Goal: Information Seeking & Learning: Learn about a topic

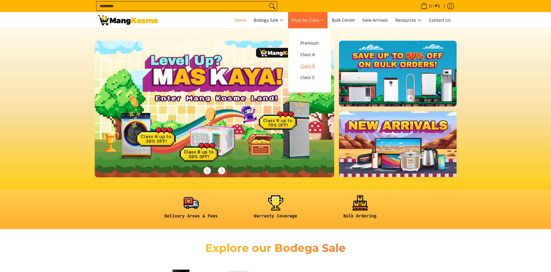
click at [308, 64] on span "Class B" at bounding box center [309, 66] width 18 height 8
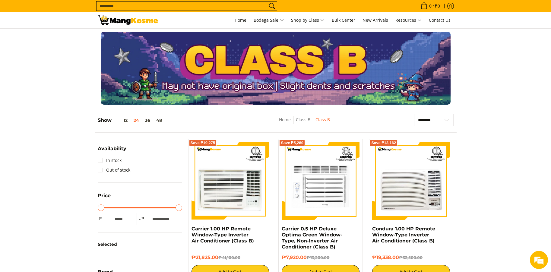
drag, startPoint x: 171, startPoint y: 218, endPoint x: 65, endPoint y: 209, distance: 107.1
type input "*****"
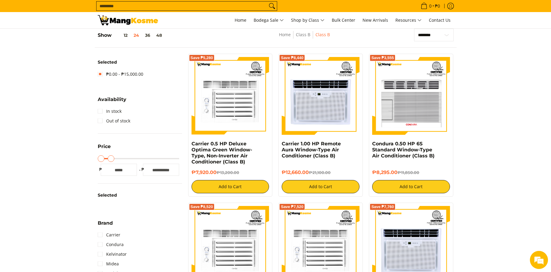
scroll to position [25, 0]
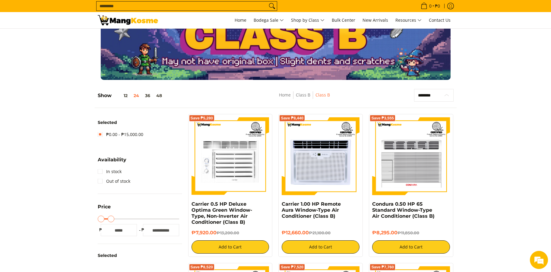
click at [433, 94] on select "**********" at bounding box center [433, 95] width 39 height 13
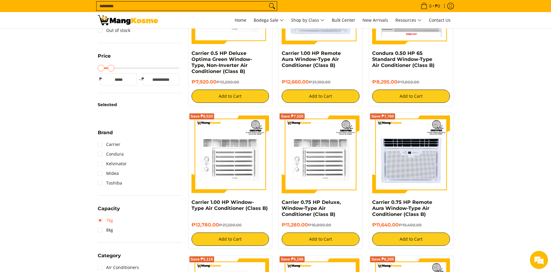
scroll to position [296, 0]
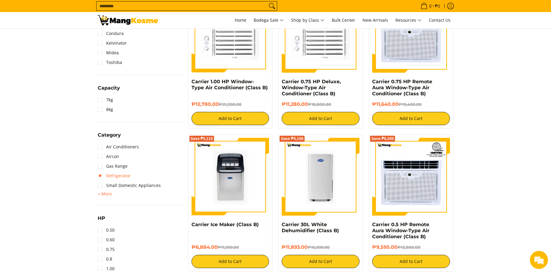
click at [104, 176] on link "Refrigerator" at bounding box center [114, 176] width 33 height 10
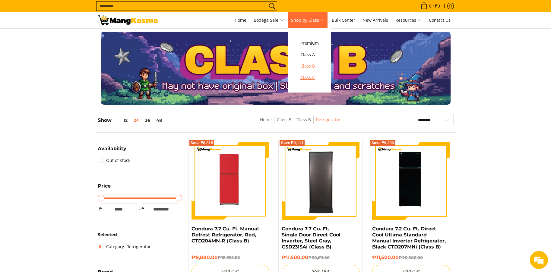
click at [312, 77] on span "Class C" at bounding box center [309, 78] width 18 height 8
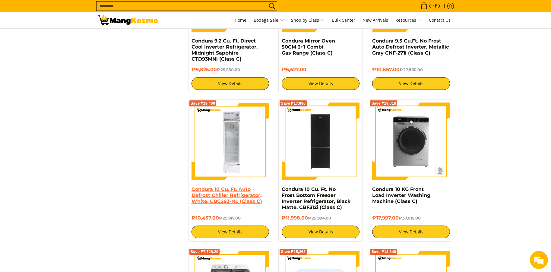
scroll to position [994, 0]
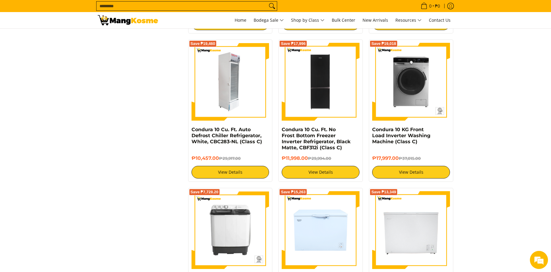
click at [206, 60] on img at bounding box center [230, 82] width 78 height 78
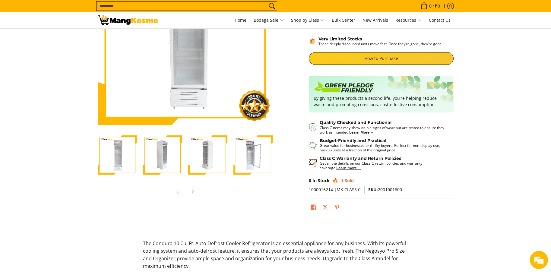
click at [336, 168] on strong "Learn more →" at bounding box center [348, 167] width 25 height 5
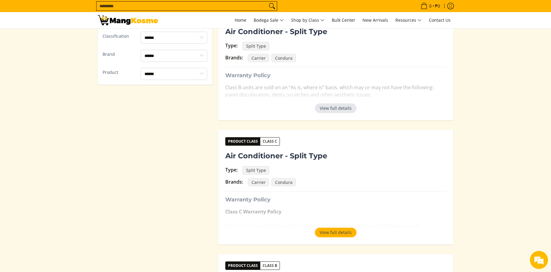
click at [334, 106] on button "View full details" at bounding box center [336, 108] width 42 height 10
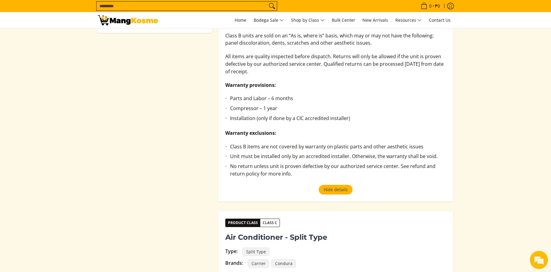
scroll to position [151, 0]
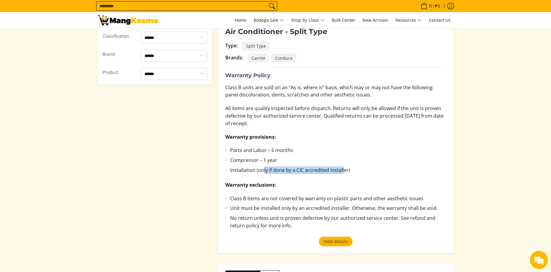
drag, startPoint x: 262, startPoint y: 171, endPoint x: 343, endPoint y: 171, distance: 80.5
click at [343, 171] on li "Installation (only if done by a CIC accredited installer)" at bounding box center [338, 171] width 216 height 10
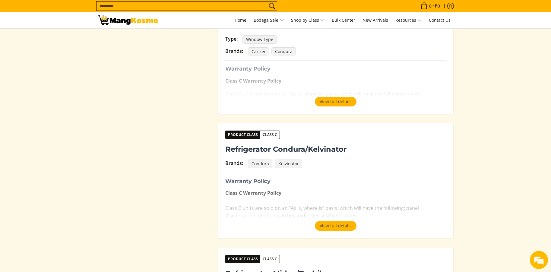
scroll to position [723, 0]
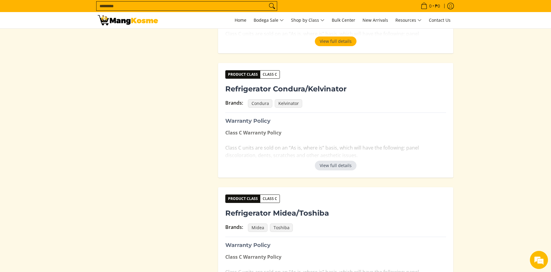
click at [332, 166] on button "View full details" at bounding box center [336, 166] width 42 height 10
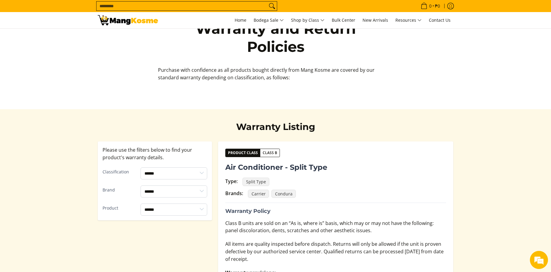
scroll to position [0, 0]
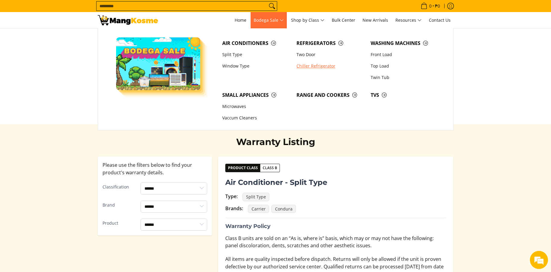
click at [322, 67] on link "Chiller Refrigerator" at bounding box center [330, 65] width 74 height 11
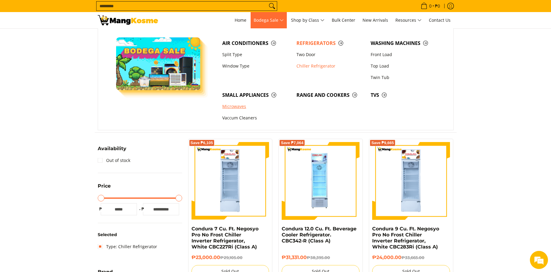
click at [240, 102] on link "Microwaves" at bounding box center [256, 106] width 74 height 11
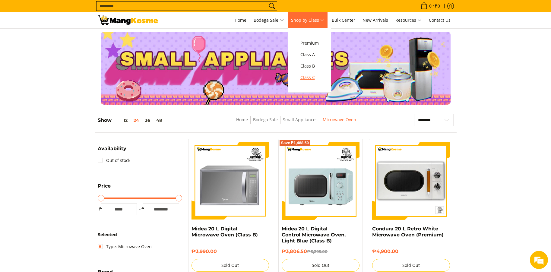
click at [309, 77] on span "Class C" at bounding box center [309, 78] width 18 height 8
